Goal: Information Seeking & Learning: Learn about a topic

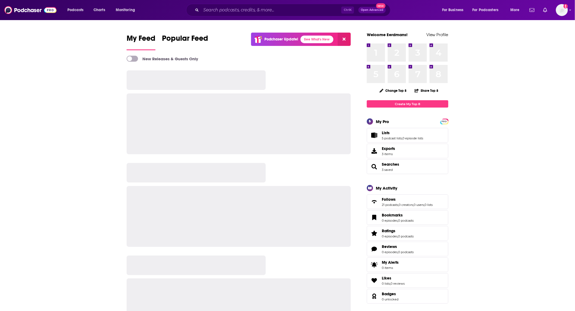
drag, startPoint x: 0, startPoint y: 0, endPoint x: 246, endPoint y: 8, distance: 246.0
click at [246, 8] on input "Search podcasts, credits, & more..." at bounding box center [271, 10] width 140 height 9
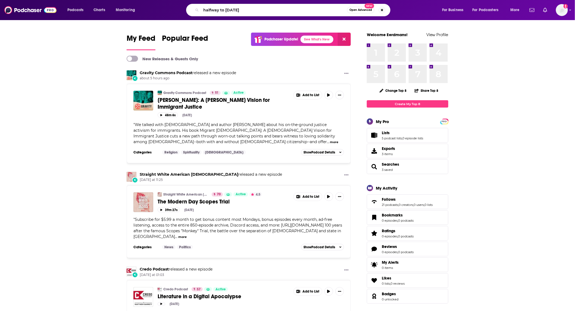
type input "halfway to [DATE]"
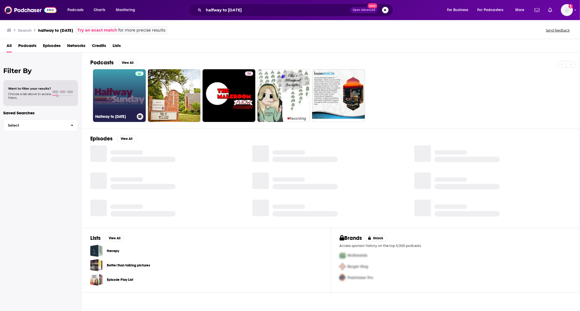
click at [118, 93] on link "Halfway to [DATE]" at bounding box center [119, 95] width 53 height 53
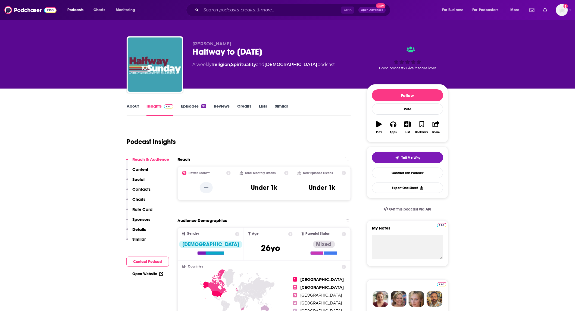
click at [130, 106] on link "About" at bounding box center [133, 110] width 12 height 13
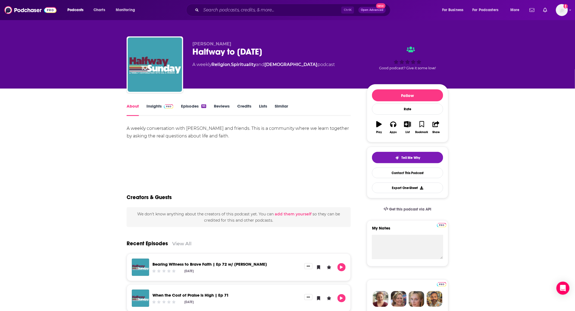
click at [152, 106] on link "Insights" at bounding box center [160, 110] width 27 height 13
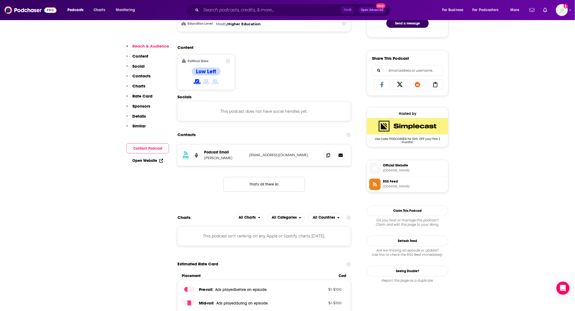
scroll to position [322, 0]
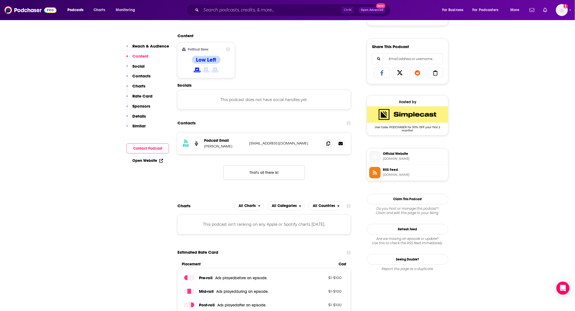
click at [410, 157] on span "Official Website" at bounding box center [414, 154] width 63 height 5
click at [279, 11] on input "Search podcasts, credits, & more..." at bounding box center [271, 10] width 140 height 9
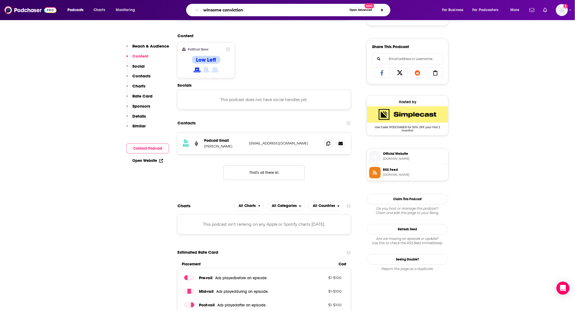
type input "winsome convictions"
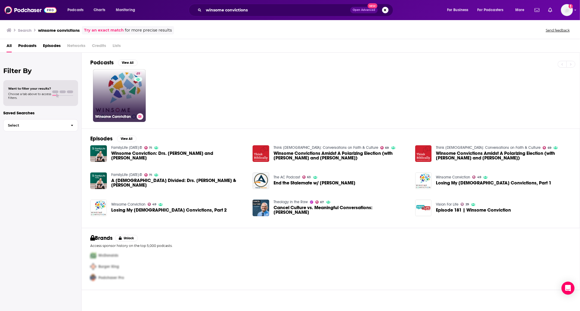
click at [127, 88] on link "49 Winsome Conviction" at bounding box center [119, 95] width 53 height 53
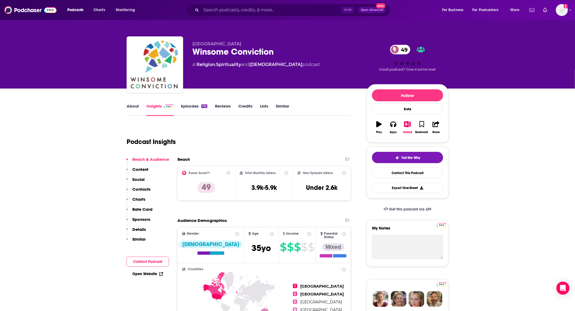
click at [133, 107] on link "About" at bounding box center [133, 110] width 12 height 13
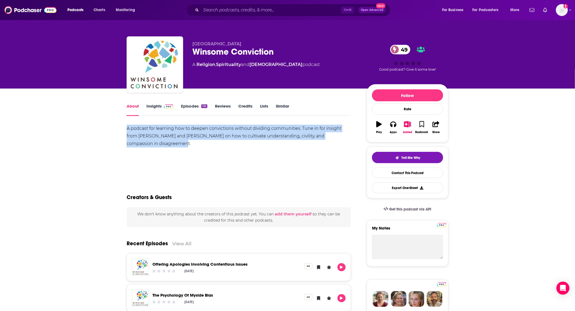
drag, startPoint x: 170, startPoint y: 145, endPoint x: 124, endPoint y: 131, distance: 48.3
copy div "A podcast for learning how to deepen convictions without dividing communities. …"
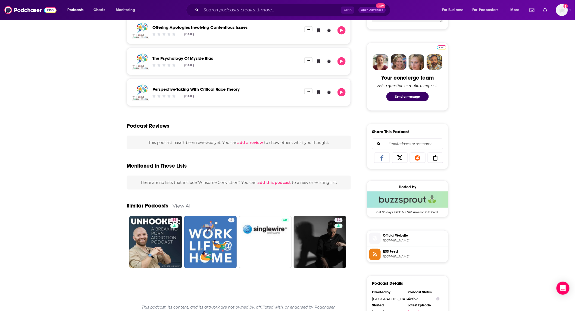
scroll to position [241, 0]
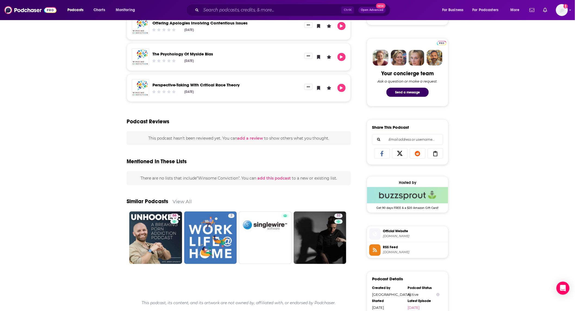
drag, startPoint x: 510, startPoint y: 207, endPoint x: 496, endPoint y: 211, distance: 14.3
click at [510, 207] on div "About Insights Episodes 132 Reviews Credits Lists Similar A podcast for learnin…" at bounding box center [287, 149] width 575 height 605
click at [403, 232] on span "Official Website" at bounding box center [414, 231] width 63 height 5
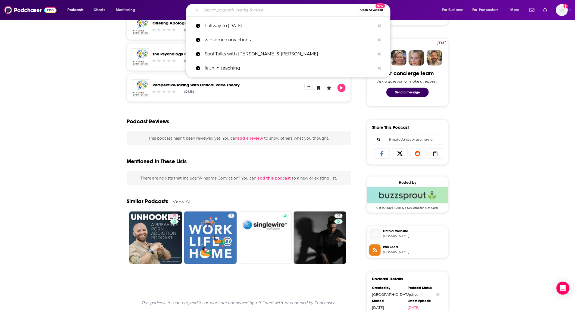
click at [240, 7] on input "Search podcasts, credits, & more..." at bounding box center [279, 10] width 157 height 9
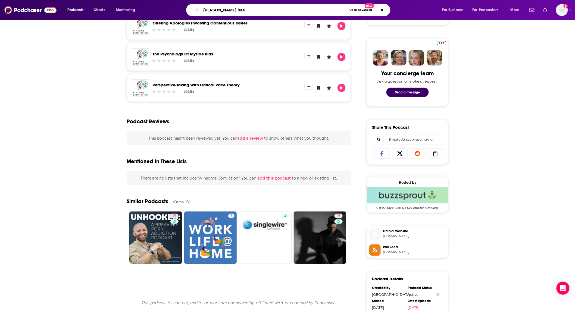
type input "[PERSON_NAME]"
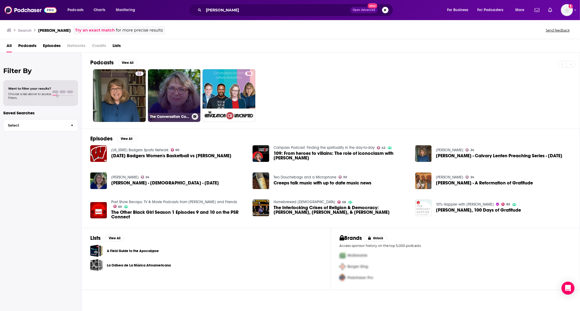
click at [165, 91] on link "The Conversation Corner with [PERSON_NAME]" at bounding box center [174, 95] width 53 height 53
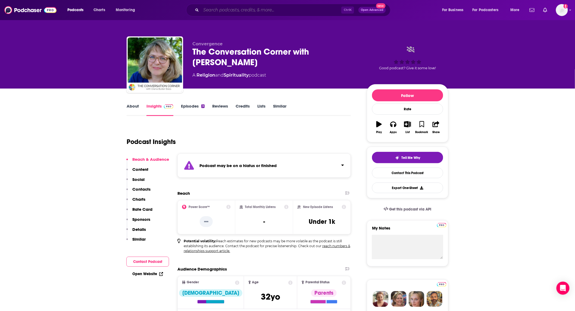
click at [258, 9] on input "Search podcasts, credits, & more..." at bounding box center [271, 10] width 140 height 9
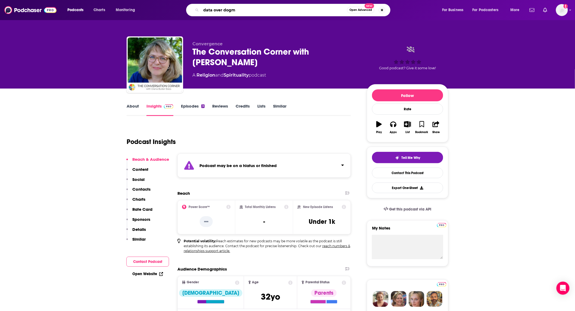
type input "data over dogma"
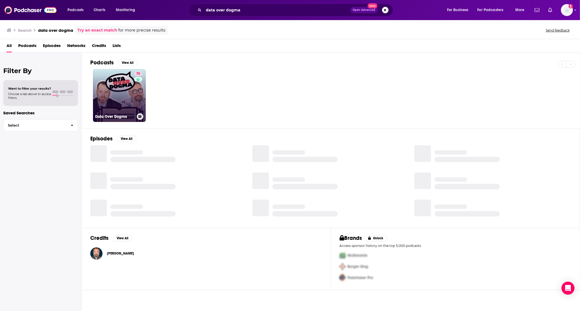
click at [129, 96] on link "70 Data Over Dogma" at bounding box center [119, 95] width 53 height 53
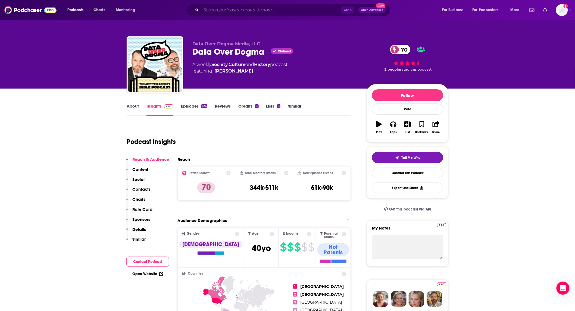
click at [245, 11] on input "Search podcasts, credits, & more..." at bounding box center [271, 10] width 140 height 9
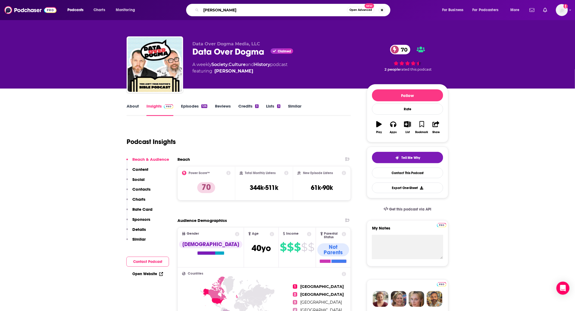
type input "[PERSON_NAME]"
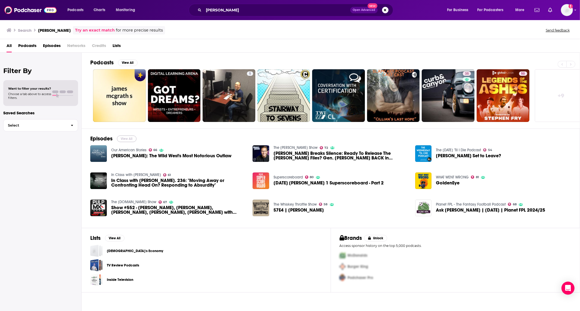
click at [131, 139] on button "View All" at bounding box center [127, 139] width 20 height 7
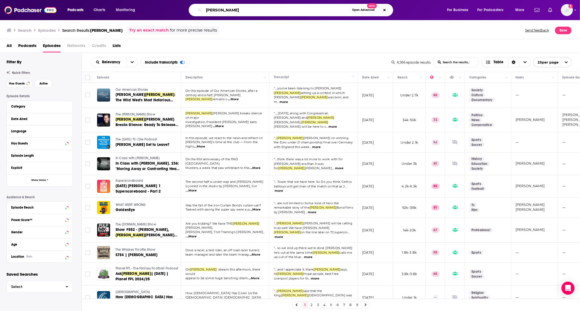
click at [243, 14] on input "[PERSON_NAME]" at bounding box center [277, 10] width 146 height 9
click at [243, 13] on input "[PERSON_NAME]" at bounding box center [277, 10] width 146 height 9
type input "[DEMOGRAPHIC_DATA]"
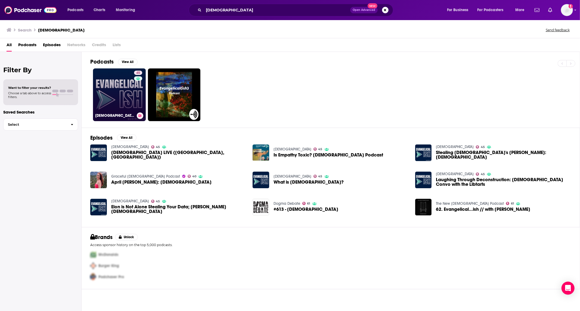
click at [110, 104] on link "45 [DEMOGRAPHIC_DATA]" at bounding box center [119, 95] width 53 height 53
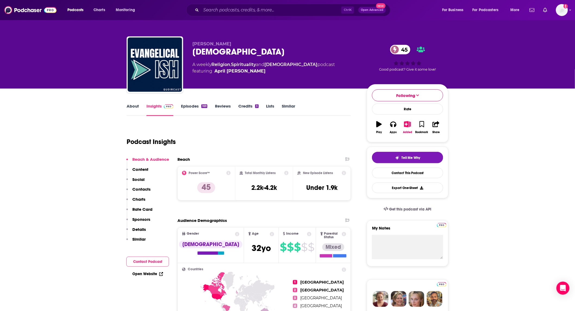
click at [127, 107] on link "About" at bounding box center [133, 110] width 12 height 13
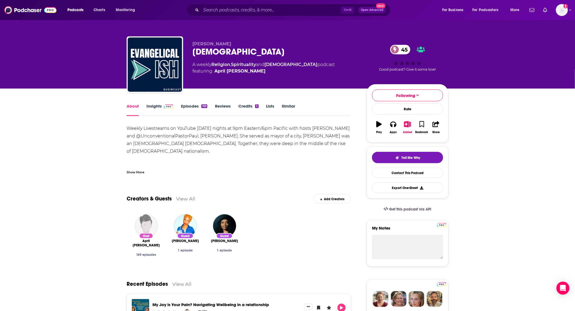
click at [136, 174] on div "Show More" at bounding box center [136, 171] width 18 height 5
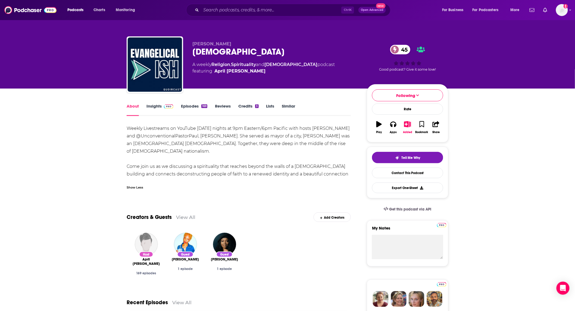
click at [190, 108] on link "Episodes 169" at bounding box center [194, 110] width 26 height 13
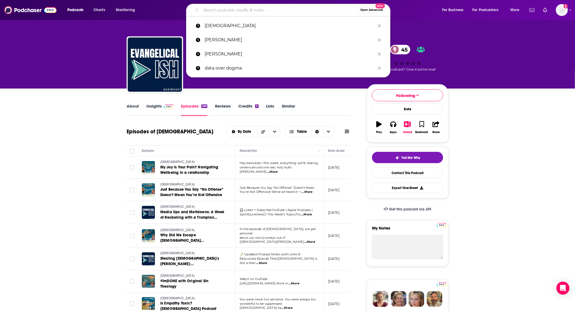
click at [263, 7] on input "Search podcasts, credits, & more..." at bounding box center [279, 10] width 157 height 9
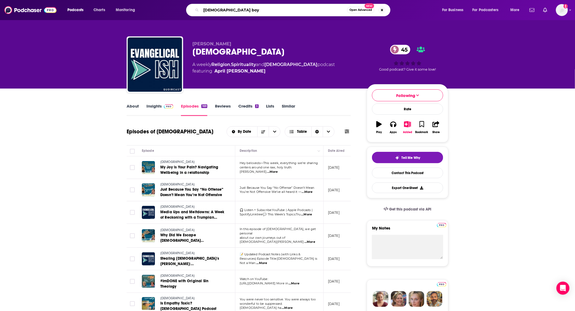
type input "[DEMOGRAPHIC_DATA] boys"
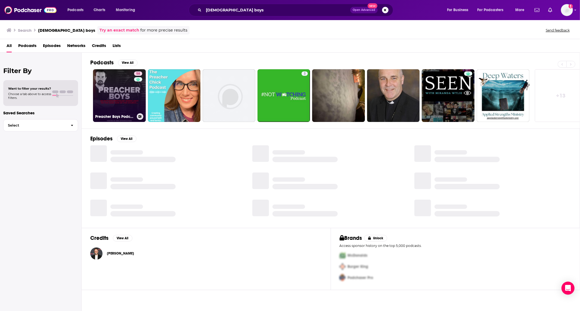
click at [107, 97] on link "58 Preacher Boys Podcast" at bounding box center [119, 95] width 53 height 53
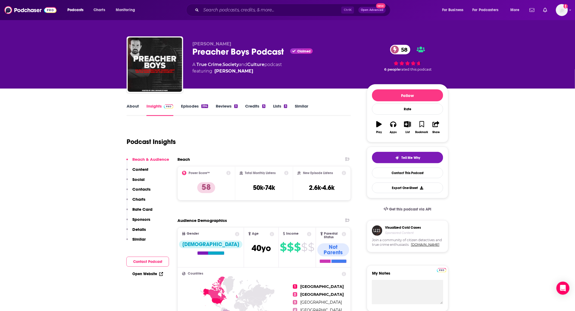
click at [131, 109] on link "About" at bounding box center [133, 110] width 12 height 13
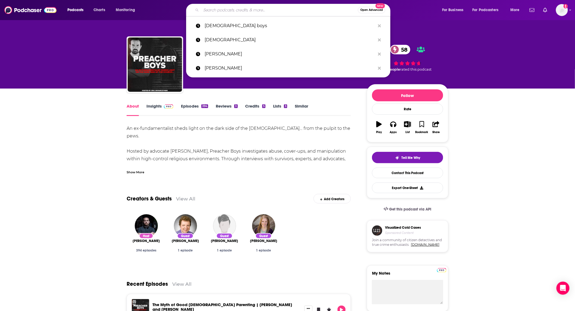
click at [214, 9] on input "Search podcasts, credits, & more..." at bounding box center [279, 10] width 157 height 9
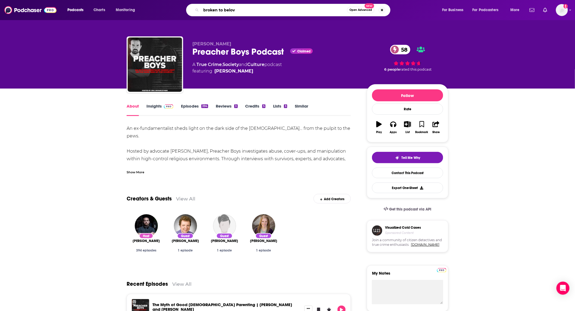
type input "broken to belove"
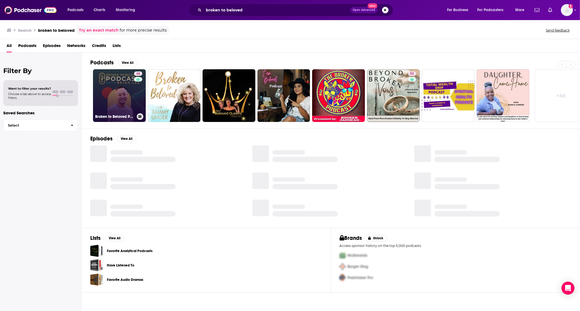
click at [111, 87] on link "48 Broken to Beloved Podcast" at bounding box center [119, 95] width 53 height 53
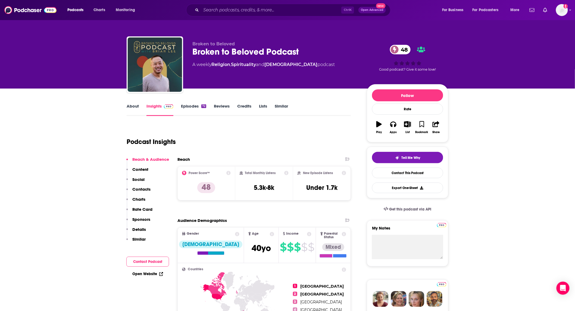
click at [135, 106] on link "About" at bounding box center [133, 110] width 12 height 13
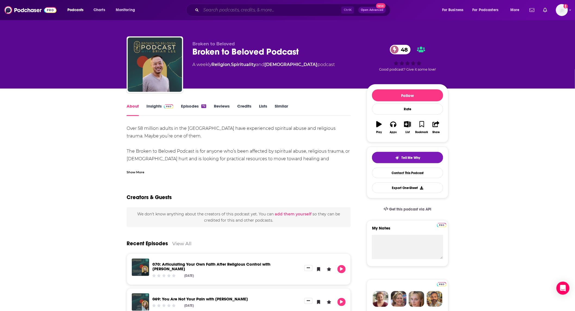
click at [286, 9] on input "Search podcasts, credits, & more..." at bounding box center [271, 10] width 140 height 9
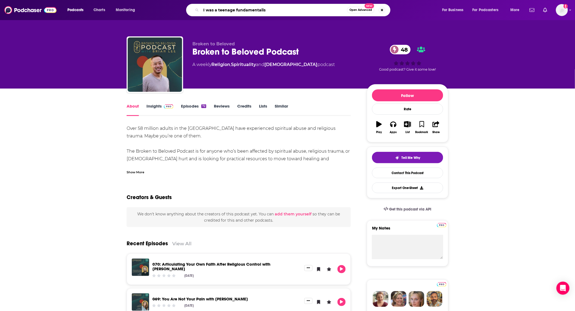
type input "I was a teenage fundamentalist"
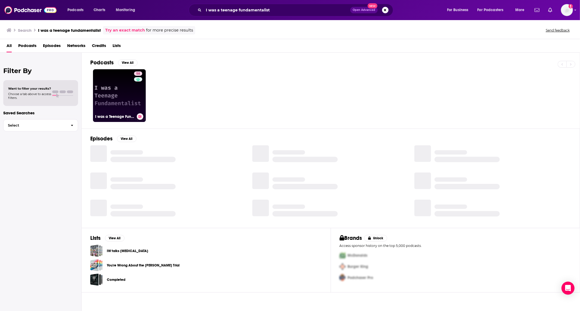
click at [123, 97] on link "58 I was a Teenage Fundamentalist. An Exvangelical podcast." at bounding box center [119, 95] width 53 height 53
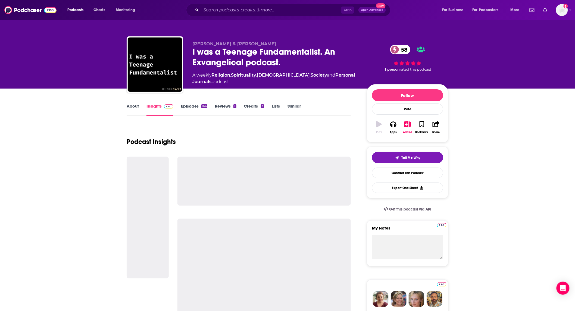
click at [131, 107] on link "About" at bounding box center [133, 110] width 12 height 13
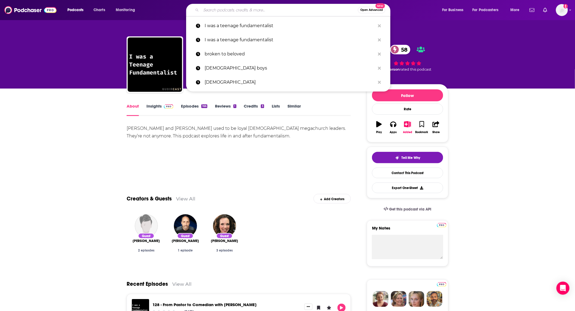
click at [258, 10] on input "Search podcasts, credits, & more..." at bounding box center [279, 10] width 157 height 9
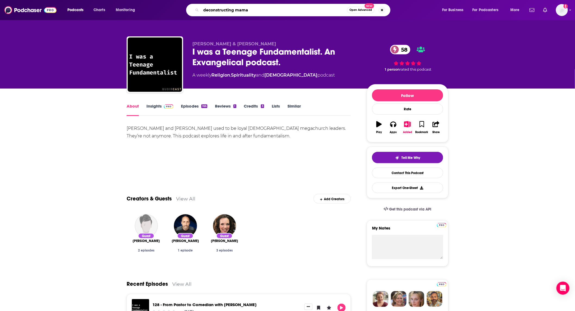
type input "deconstructing mamas"
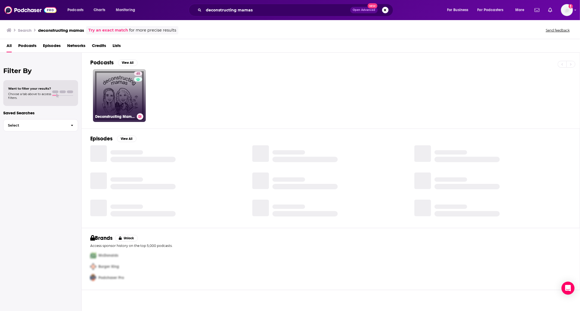
click at [116, 96] on link "45 Deconstructing Mamas" at bounding box center [119, 95] width 53 height 53
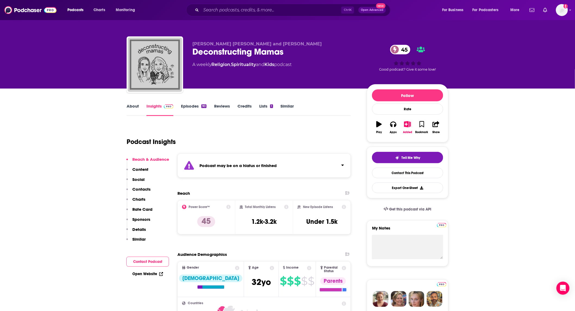
click at [192, 107] on link "Episodes 90" at bounding box center [194, 110] width 26 height 13
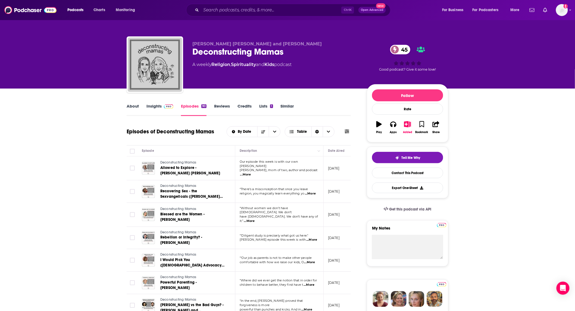
click at [135, 107] on link "About" at bounding box center [133, 110] width 12 height 13
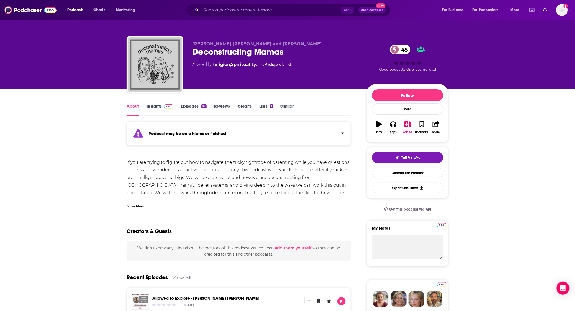
click at [137, 206] on div "Show More" at bounding box center [136, 205] width 18 height 5
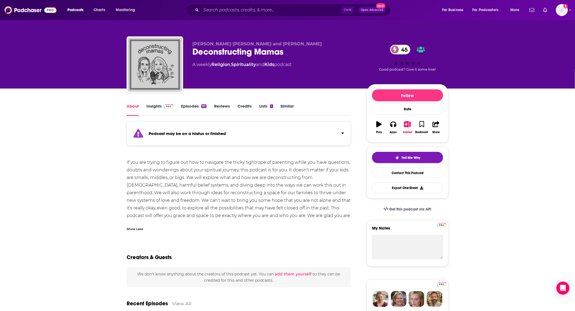
click at [264, 7] on input "Search podcasts, credits, & more..." at bounding box center [271, 10] width 140 height 9
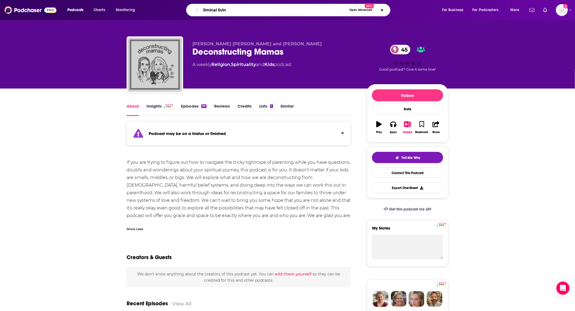
type input "liminal living"
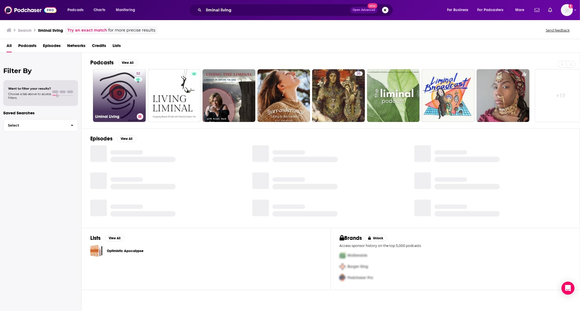
click at [119, 90] on link "32 Liminal Living" at bounding box center [119, 95] width 53 height 53
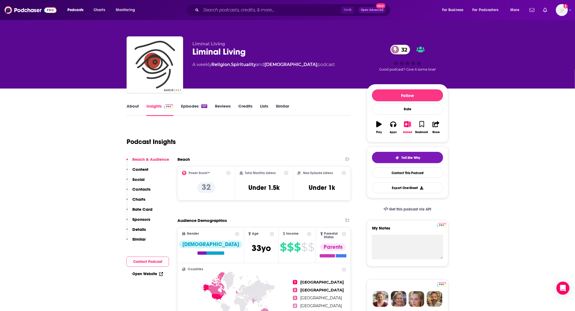
click at [127, 106] on link "About" at bounding box center [133, 110] width 12 height 13
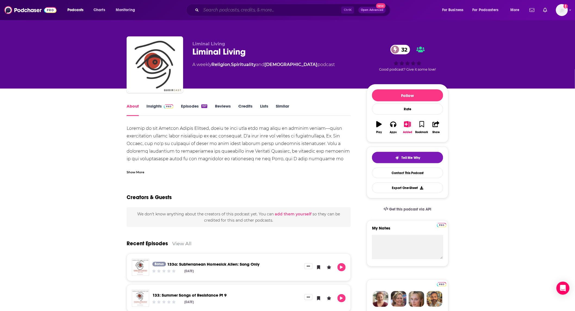
click at [265, 13] on input "Search podcasts, credits, & more..." at bounding box center [271, 10] width 140 height 9
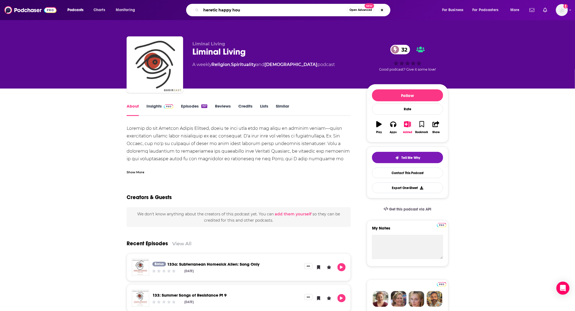
type input "heretic happy hour"
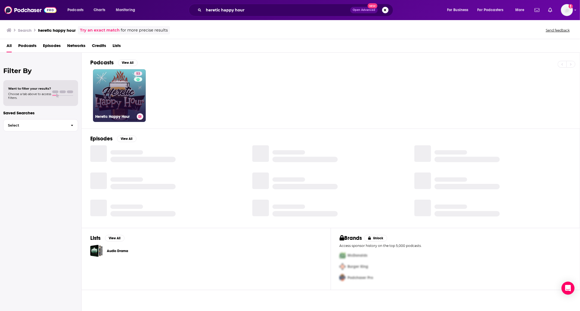
click at [126, 101] on link "53 Heretic Happy Hour" at bounding box center [119, 95] width 53 height 53
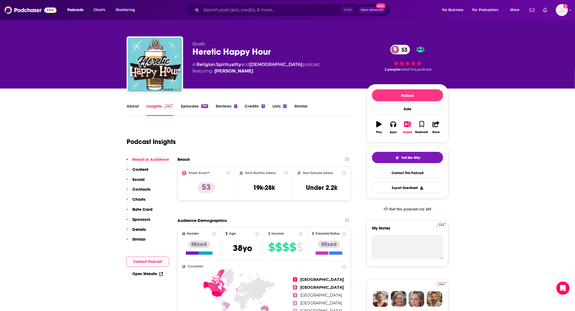
click at [129, 106] on link "About" at bounding box center [133, 110] width 12 height 13
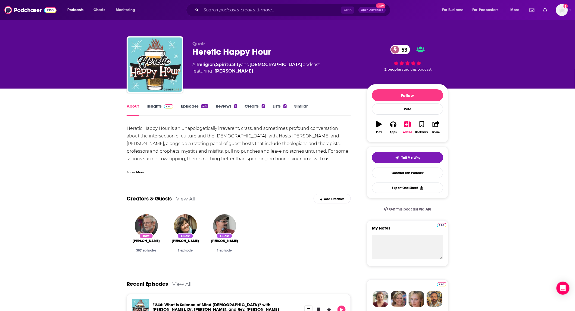
click at [142, 170] on div "Show More" at bounding box center [136, 171] width 18 height 5
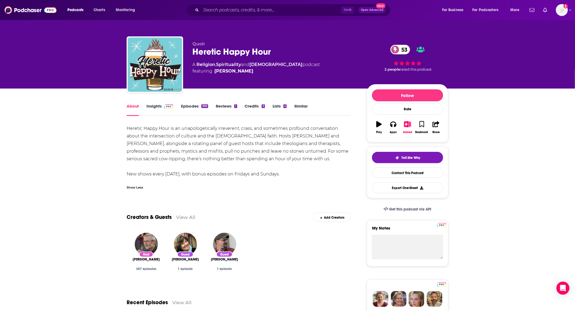
click at [157, 108] on link "Insights" at bounding box center [160, 110] width 27 height 13
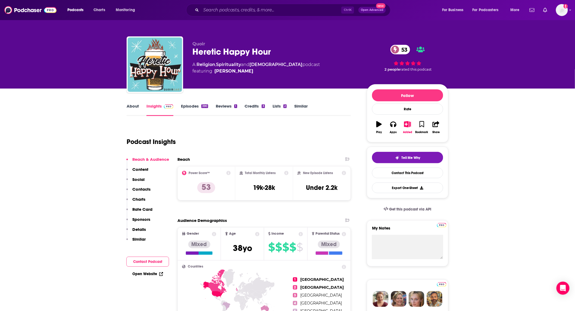
click at [258, 6] on input "Search podcasts, credits, & more..." at bounding box center [271, 10] width 140 height 9
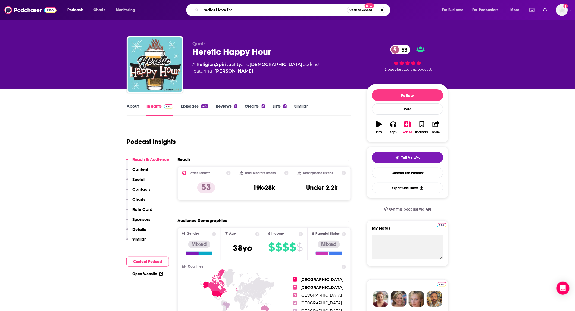
type input "radical love live"
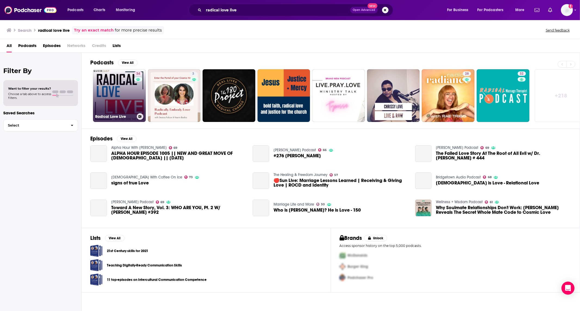
click at [115, 87] on link "34 Radical Love Live" at bounding box center [119, 95] width 53 height 53
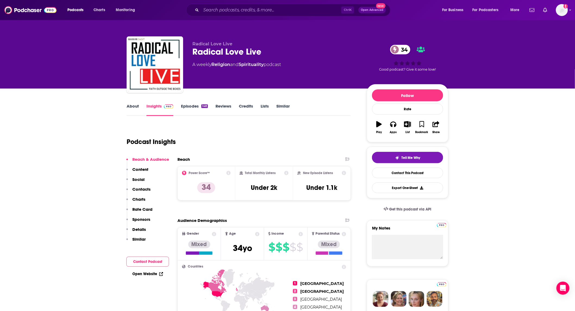
click at [132, 105] on link "About" at bounding box center [133, 110] width 12 height 13
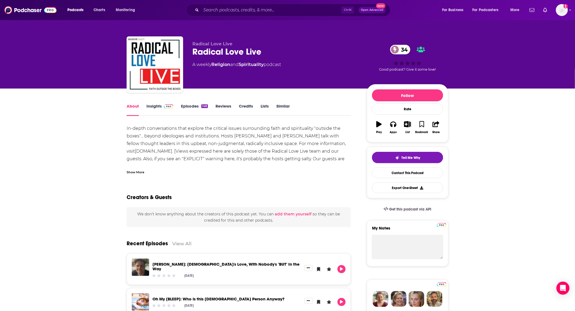
click at [135, 173] on div "Show More" at bounding box center [136, 171] width 18 height 5
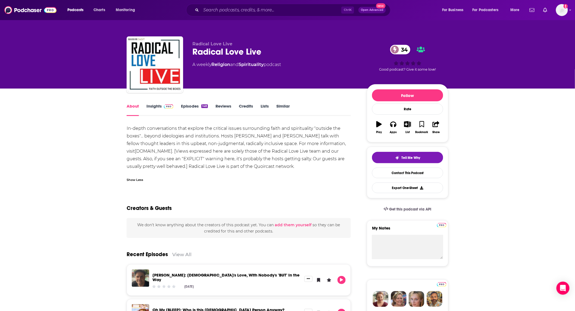
click at [186, 107] on link "Episodes 148" at bounding box center [194, 110] width 27 height 13
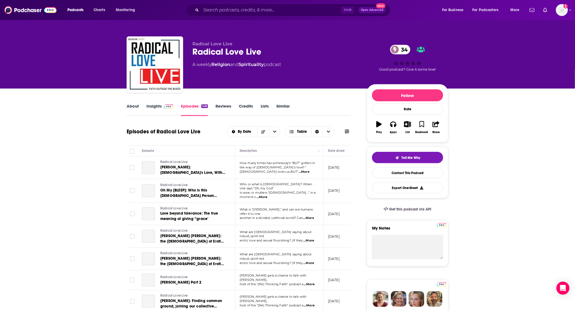
click at [159, 107] on link "Insights" at bounding box center [160, 110] width 27 height 13
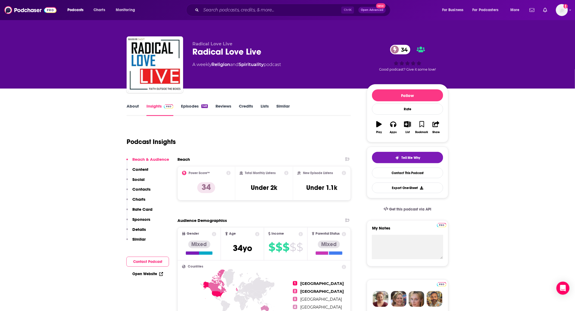
click at [189, 108] on link "Episodes 148" at bounding box center [194, 110] width 27 height 13
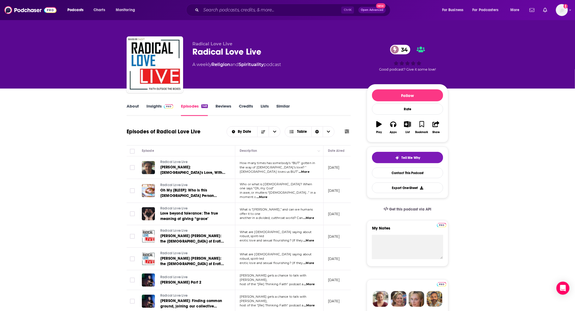
click at [154, 109] on link "Insights" at bounding box center [160, 110] width 27 height 13
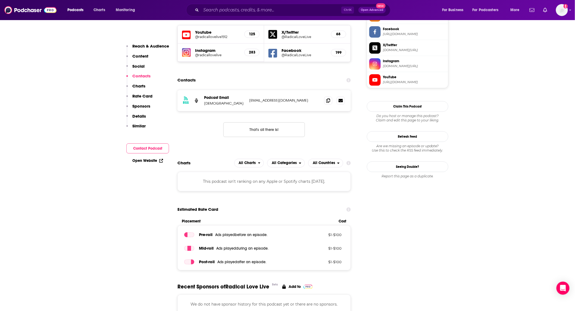
scroll to position [483, 0]
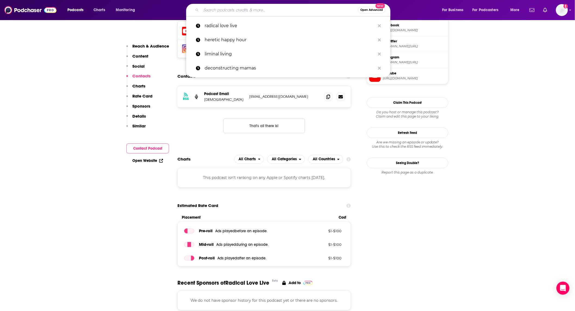
click at [260, 6] on input "Search podcasts, credits, & more..." at bounding box center [279, 10] width 157 height 9
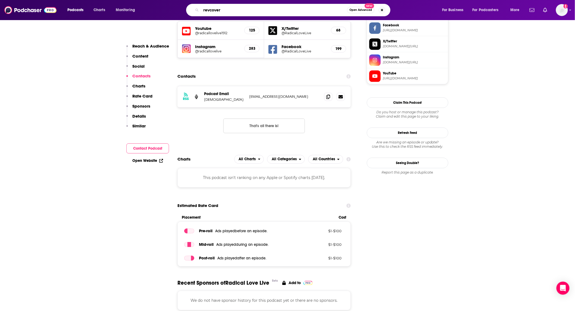
type input "revcovery"
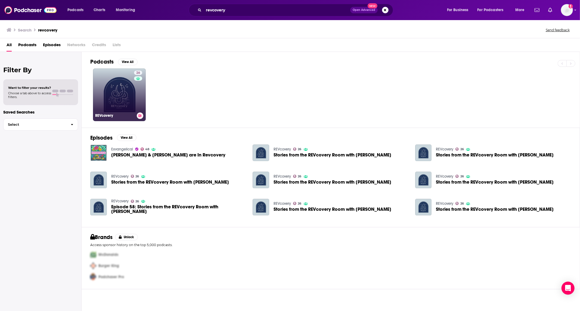
click at [120, 95] on link "26 REVcovery" at bounding box center [119, 95] width 53 height 53
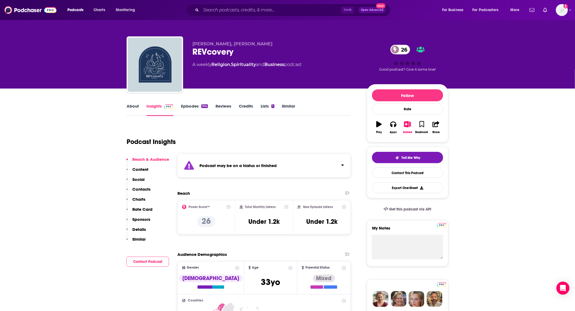
click at [130, 107] on link "About" at bounding box center [133, 110] width 12 height 13
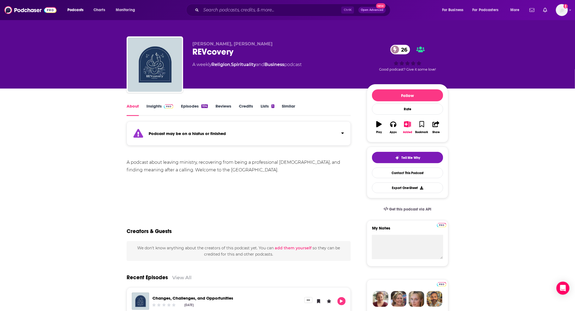
click at [190, 106] on link "Episodes 104" at bounding box center [194, 110] width 27 height 13
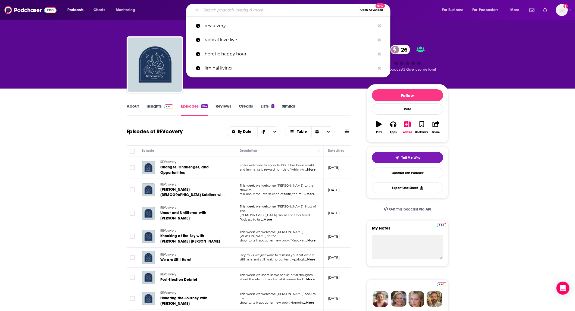
click at [261, 7] on input "Search podcasts, credits, & more..." at bounding box center [279, 10] width 157 height 9
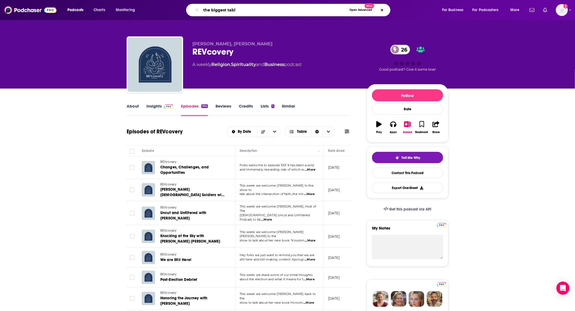
type input "the biggest table"
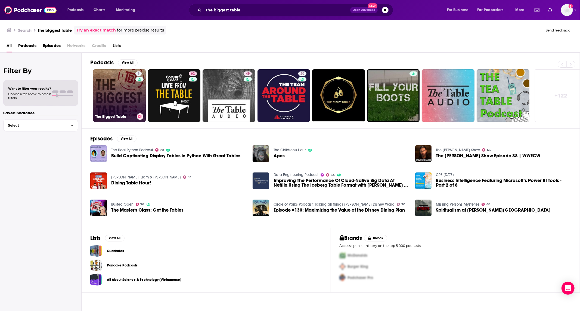
click at [120, 86] on link "5 The Biggest Table" at bounding box center [119, 95] width 53 height 53
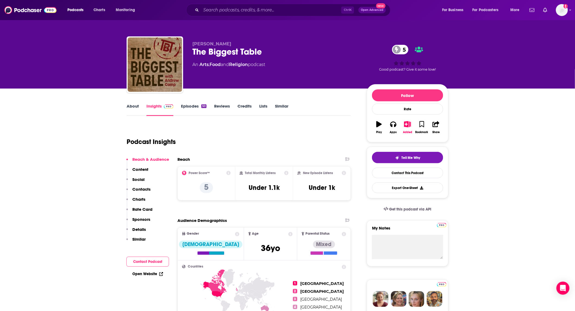
click at [128, 107] on link "About" at bounding box center [133, 110] width 12 height 13
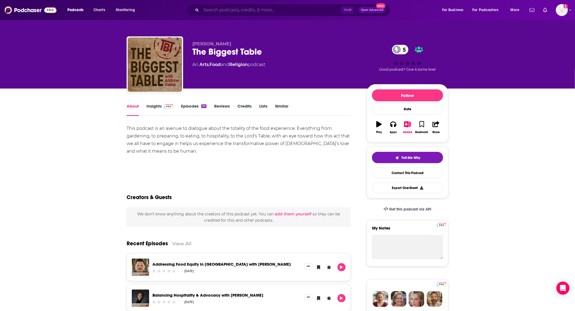
click at [276, 8] on input "Search podcasts, credits, & more..." at bounding box center [271, 10] width 140 height 9
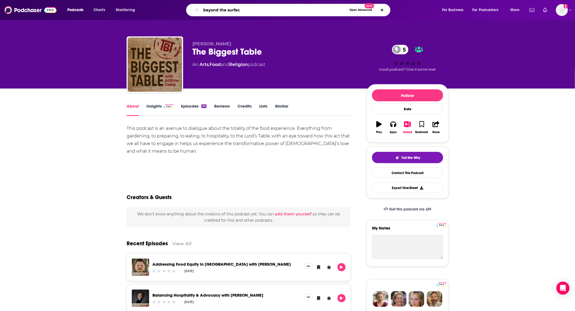
type input "beyond the surface"
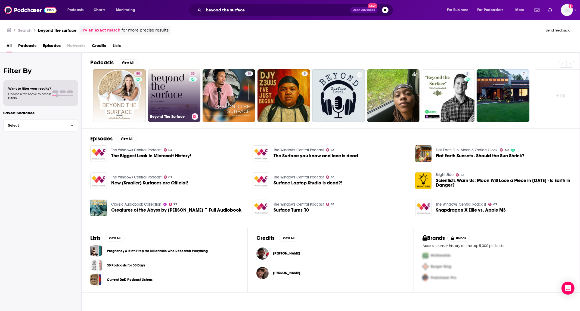
click at [169, 97] on link "33 Beyond The Surface" at bounding box center [174, 95] width 53 height 53
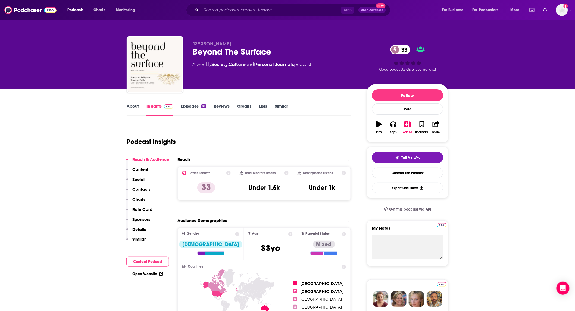
click at [134, 104] on link "About" at bounding box center [133, 110] width 12 height 13
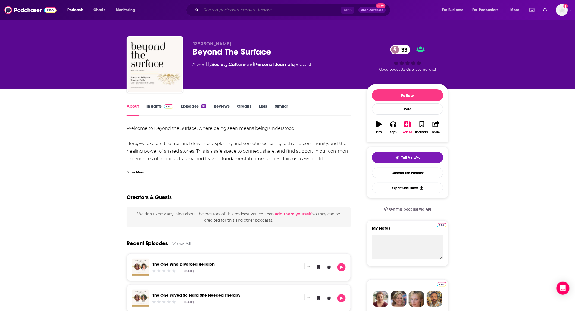
click at [241, 11] on input "Search podcasts, credits, & more..." at bounding box center [271, 10] width 140 height 9
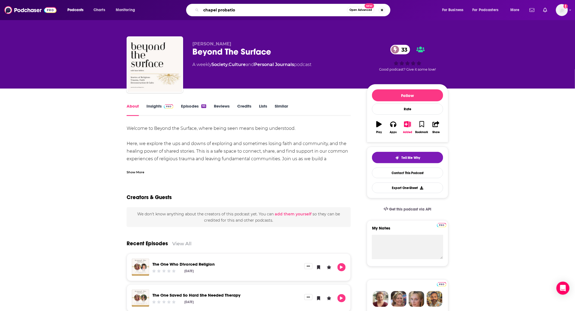
type input "chapel probation"
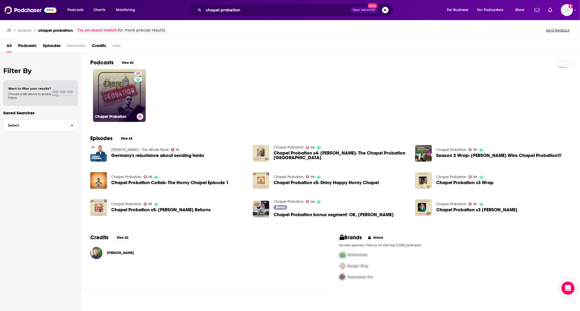
click at [116, 101] on link "39 Chapel Probation" at bounding box center [119, 95] width 53 height 53
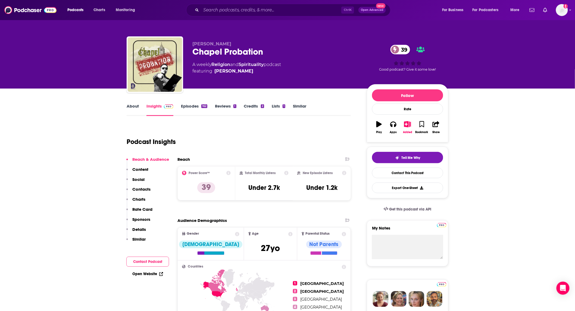
click at [130, 107] on link "About" at bounding box center [133, 110] width 12 height 13
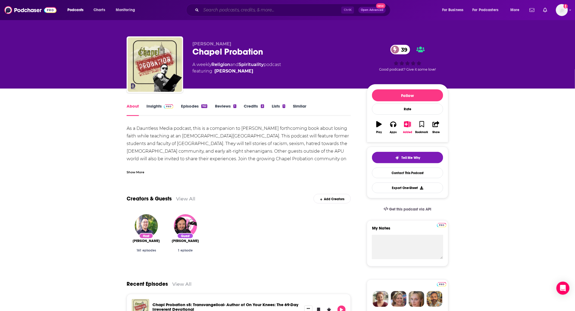
click at [263, 10] on input "Search podcasts, credits, & more..." at bounding box center [271, 10] width 140 height 9
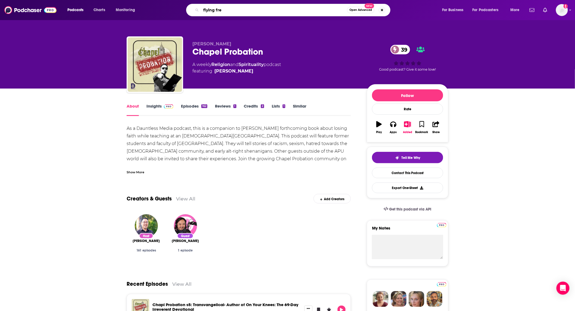
type input "flying free"
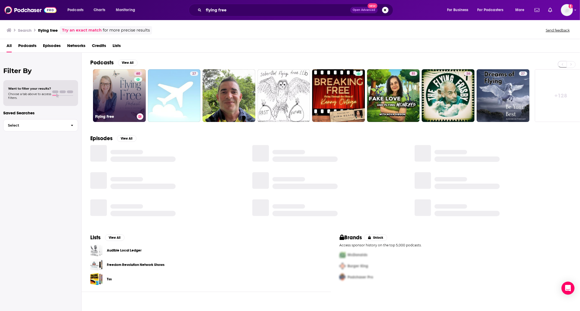
click at [121, 88] on link "60 Flying Free" at bounding box center [119, 95] width 53 height 53
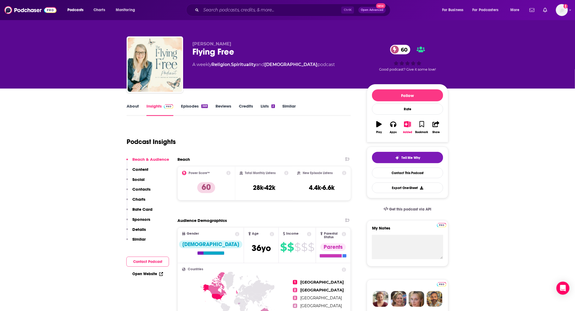
click at [127, 107] on link "About" at bounding box center [133, 110] width 12 height 13
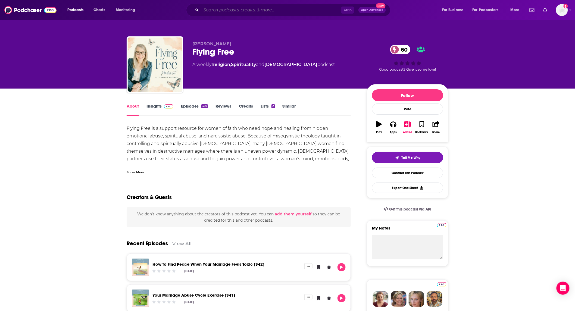
click at [259, 11] on input "Search podcasts, credits, & more..." at bounding box center [271, 10] width 140 height 9
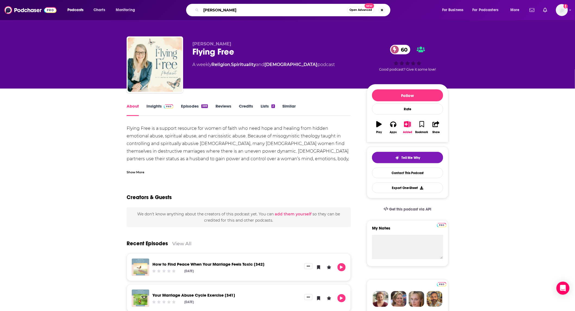
type input "claire mcivoy"
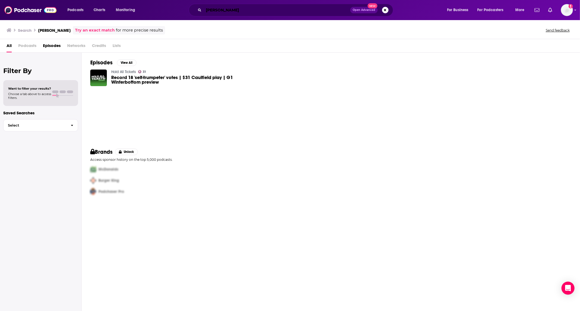
click at [247, 10] on input "claire mcivoy" at bounding box center [277, 10] width 147 height 9
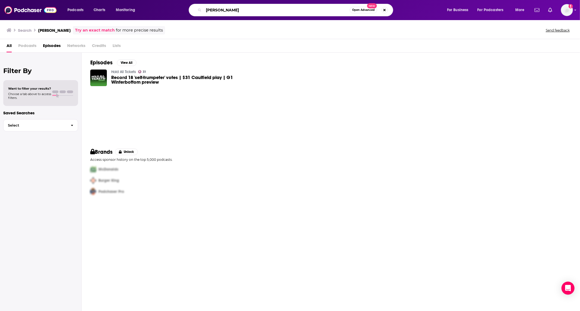
click at [247, 10] on input "claire mcivoy" at bounding box center [277, 10] width 146 height 9
type input "unchurchable"
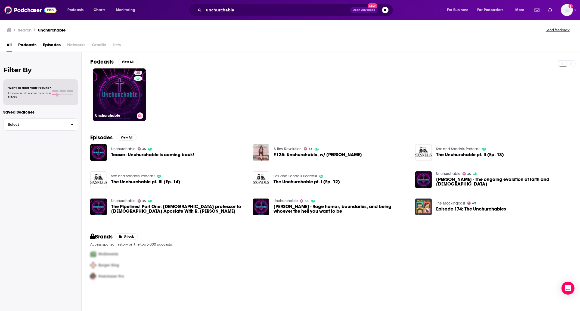
click at [111, 94] on link "35 Unchurchable" at bounding box center [119, 95] width 53 height 53
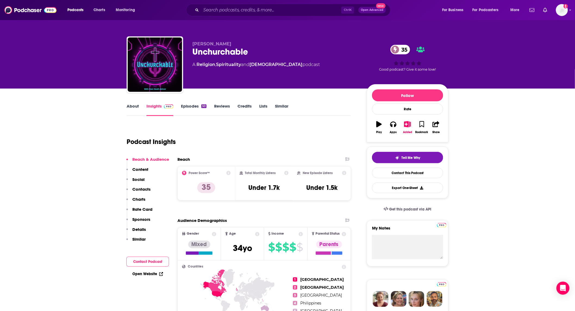
click at [131, 109] on link "About" at bounding box center [133, 110] width 12 height 13
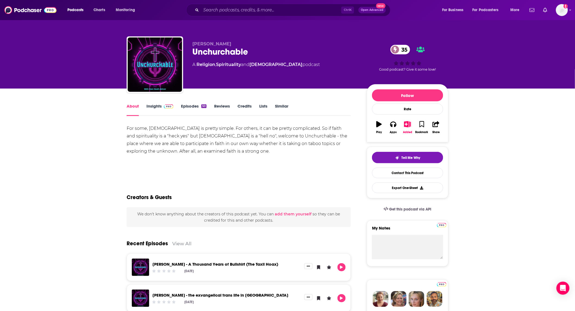
click at [184, 105] on link "Episodes 50" at bounding box center [194, 110] width 26 height 13
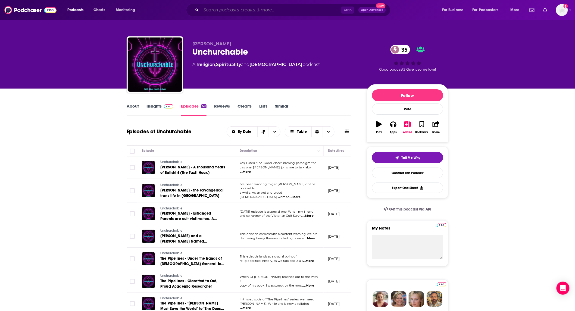
click at [270, 12] on input "Search podcasts, credits, & more..." at bounding box center [271, 10] width 140 height 9
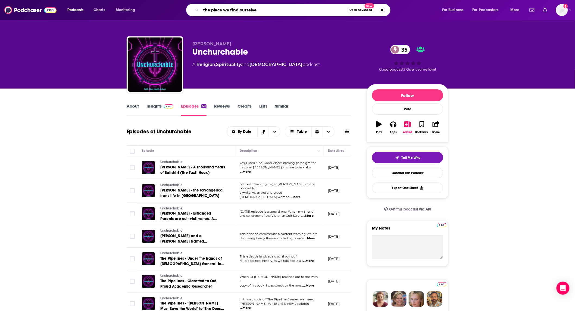
type input "the place we find ourselves"
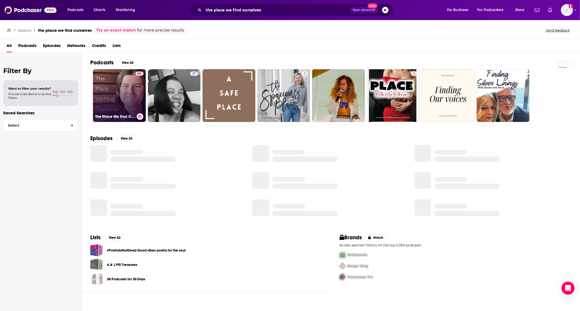
click at [127, 100] on link "65 The Place We Find Ourselves" at bounding box center [119, 95] width 53 height 53
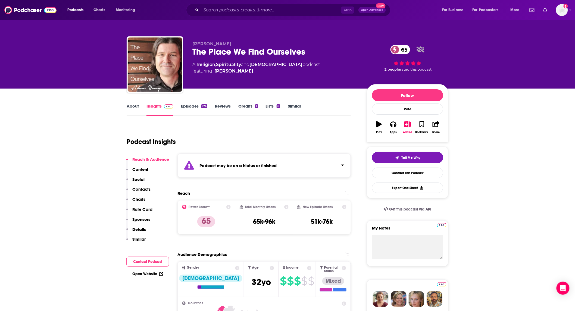
click at [132, 106] on link "About" at bounding box center [133, 110] width 12 height 13
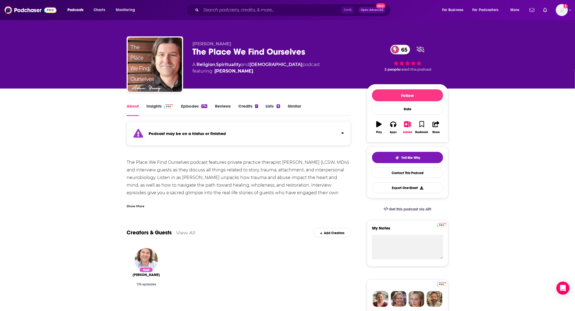
click at [185, 106] on link "Episodes 174" at bounding box center [194, 110] width 26 height 13
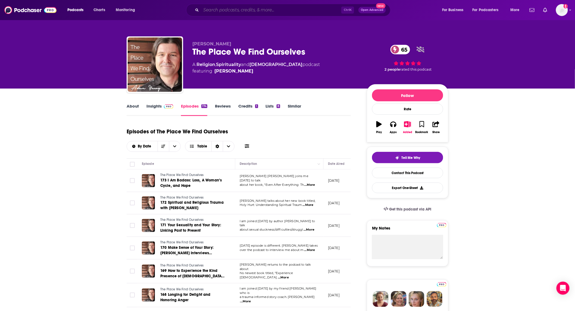
click at [253, 10] on input "Search podcasts, credits, & more..." at bounding box center [271, 10] width 140 height 9
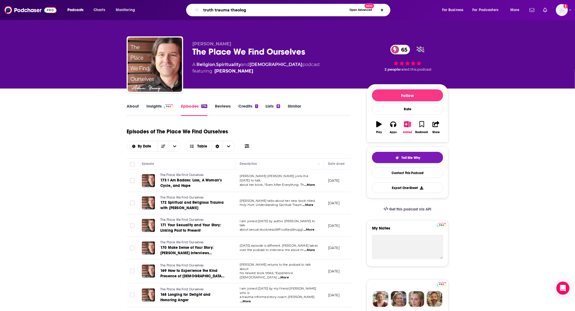
type input "truth trauma theology"
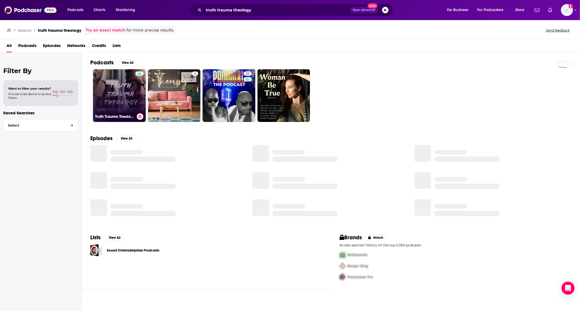
click at [123, 91] on link "Truth Trauma Theology" at bounding box center [119, 95] width 53 height 53
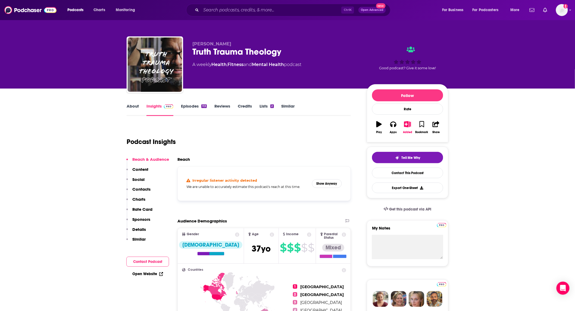
click at [128, 104] on link "About" at bounding box center [133, 110] width 12 height 13
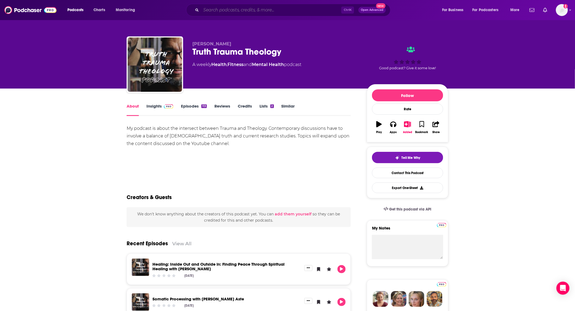
click at [226, 14] on input "Search podcasts, credits, & more..." at bounding box center [271, 10] width 140 height 9
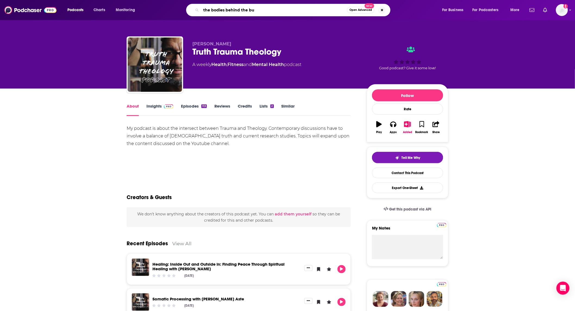
type input "the bodies behind the bus"
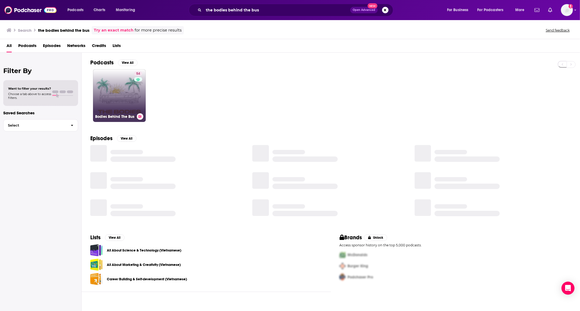
click at [129, 82] on link "54 Bodies Behind The Bus" at bounding box center [119, 95] width 53 height 53
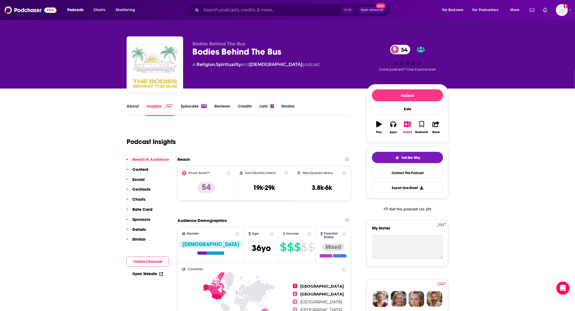
click at [128, 107] on link "About" at bounding box center [133, 110] width 12 height 13
